Goal: Task Accomplishment & Management: Manage account settings

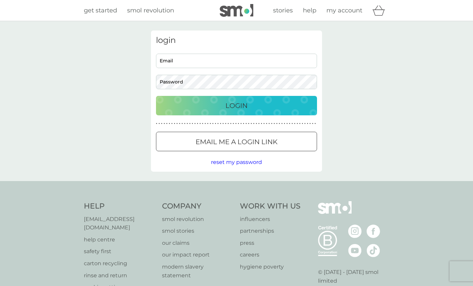
type input "[EMAIL_ADDRESS][DOMAIN_NAME]"
click at [229, 104] on p "Login" at bounding box center [236, 105] width 22 height 11
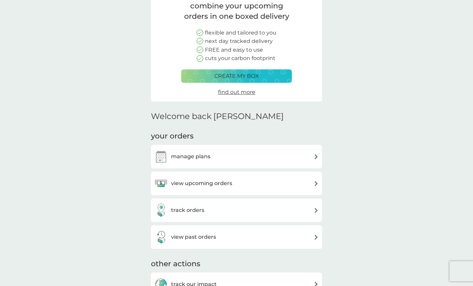
scroll to position [60, 0]
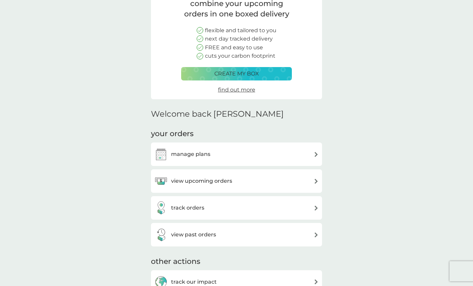
click at [314, 181] on img at bounding box center [316, 181] width 5 height 5
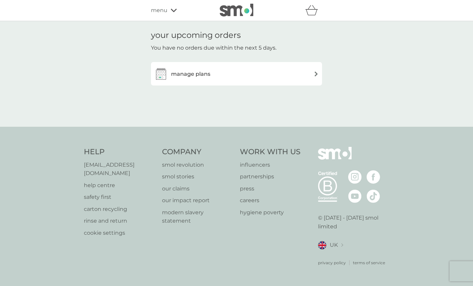
click at [311, 74] on div "manage plans" at bounding box center [236, 73] width 164 height 13
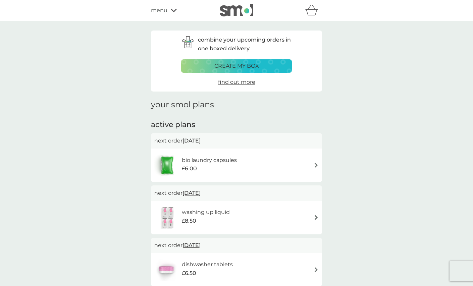
click at [316, 219] on img at bounding box center [316, 217] width 5 height 5
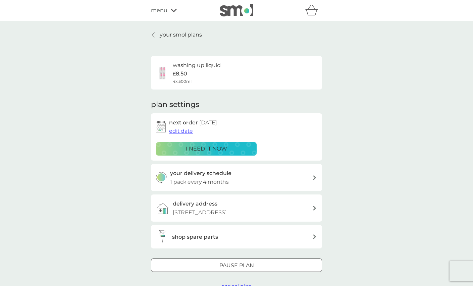
click at [179, 132] on span "edit date" at bounding box center [181, 131] width 24 height 6
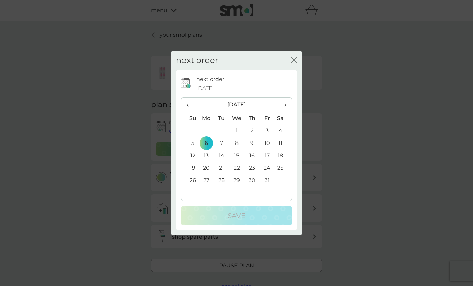
click at [187, 107] on span "‹" at bounding box center [190, 105] width 7 height 14
click at [239, 169] on td "24" at bounding box center [236, 168] width 15 height 12
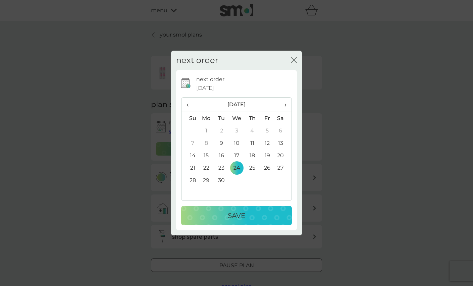
click at [233, 215] on p "Save" at bounding box center [236, 215] width 17 height 11
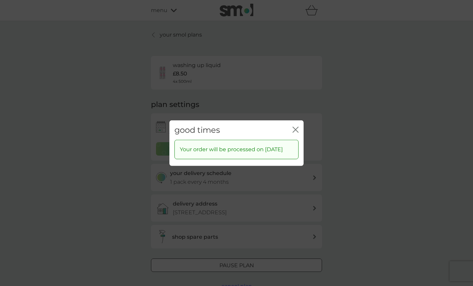
click at [293, 126] on icon "close" at bounding box center [296, 129] width 6 height 6
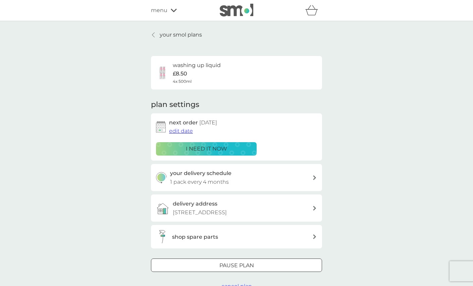
click at [154, 35] on icon at bounding box center [153, 34] width 3 height 5
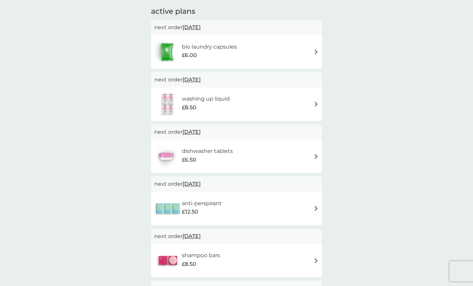
scroll to position [120, 0]
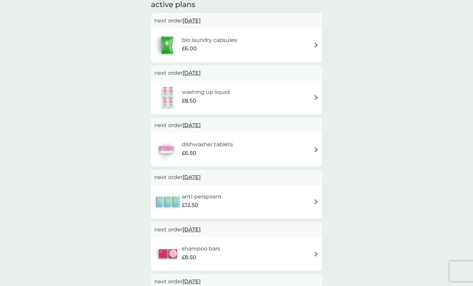
click at [316, 152] on div "dishwasher tablets £6.50" at bounding box center [236, 149] width 164 height 23
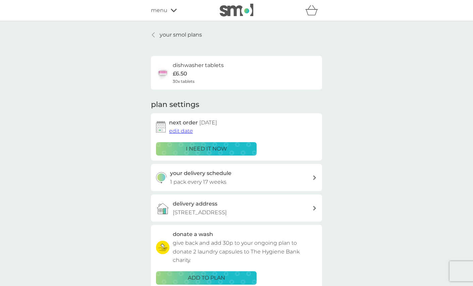
click at [178, 133] on span "edit date" at bounding box center [181, 131] width 24 height 6
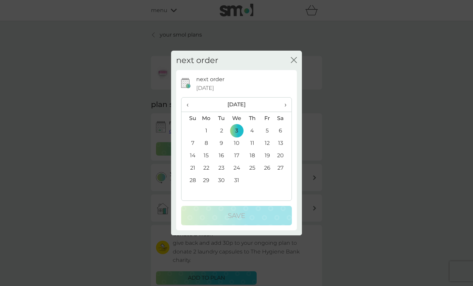
click at [283, 103] on span "›" at bounding box center [283, 105] width 7 height 14
click at [280, 105] on span "›" at bounding box center [283, 105] width 7 height 14
click at [269, 179] on td "27" at bounding box center [267, 180] width 15 height 12
click at [267, 181] on td "27" at bounding box center [267, 180] width 15 height 12
click at [187, 104] on span "‹" at bounding box center [190, 105] width 7 height 14
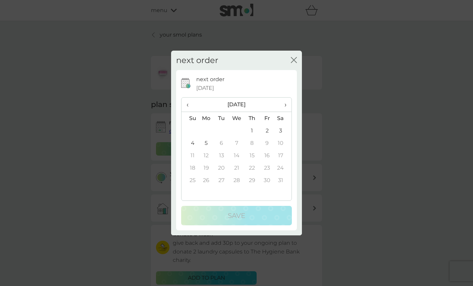
click at [268, 129] on td "2" at bounding box center [267, 130] width 15 height 12
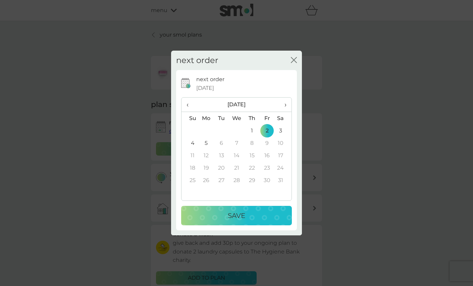
click at [249, 214] on div "Save" at bounding box center [236, 215] width 97 height 11
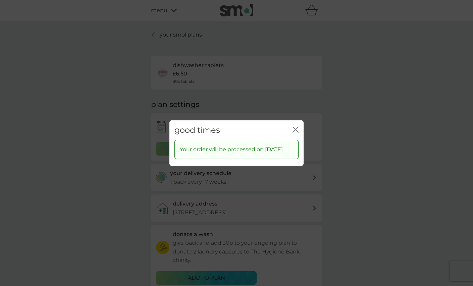
click at [294, 127] on icon "close" at bounding box center [294, 129] width 3 height 5
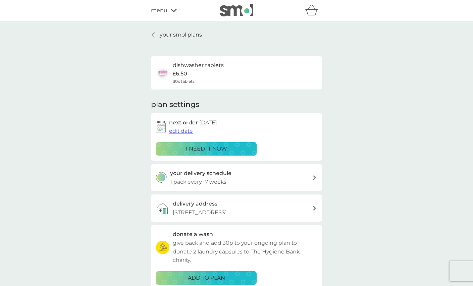
click at [157, 36] on link "your smol plans" at bounding box center [176, 35] width 51 height 9
